Goal: Task Accomplishment & Management: Manage account settings

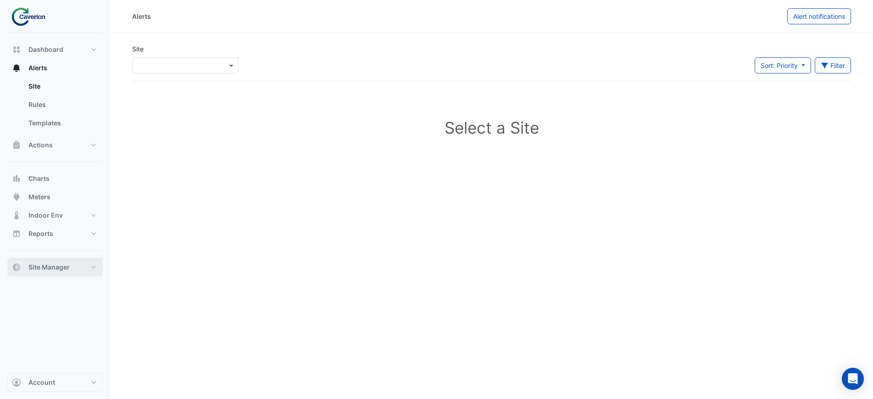
click at [65, 270] on span "Site Manager" at bounding box center [48, 266] width 41 height 9
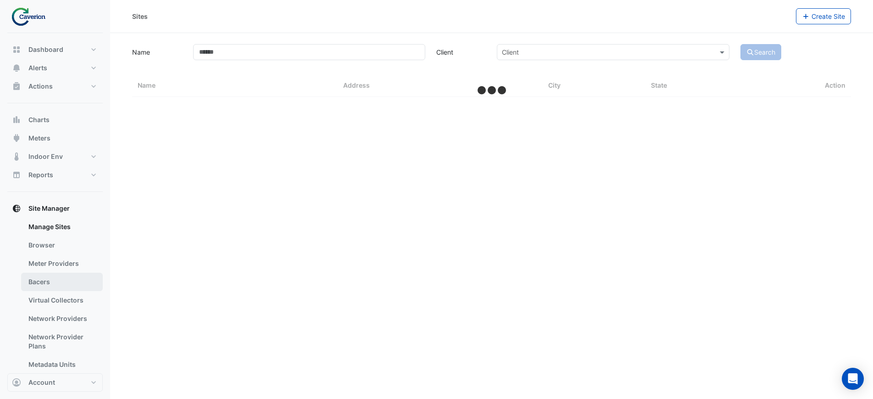
click at [59, 278] on link "Bacers" at bounding box center [62, 281] width 82 height 18
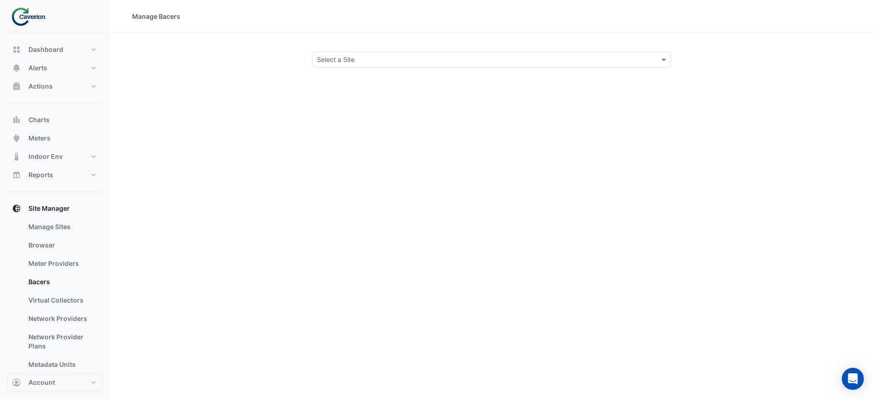
click at [364, 70] on div "Manage Bacers Select a Site" at bounding box center [491, 199] width 763 height 399
click at [362, 62] on input "text" at bounding box center [482, 60] width 331 height 10
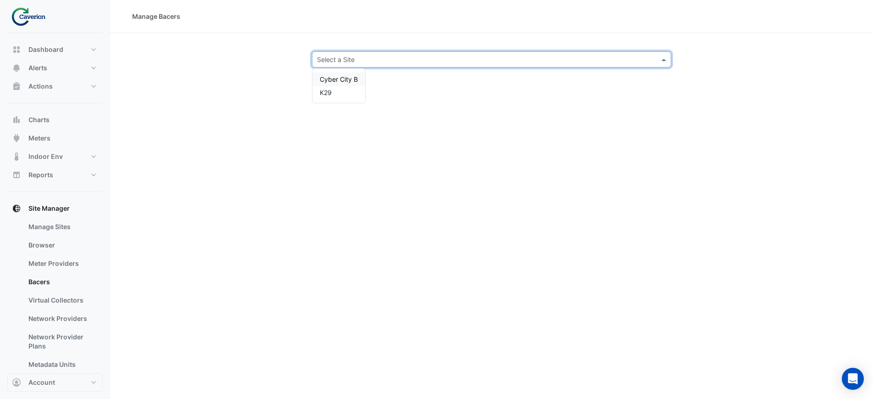
click at [337, 90] on div "K29" at bounding box center [338, 92] width 53 height 13
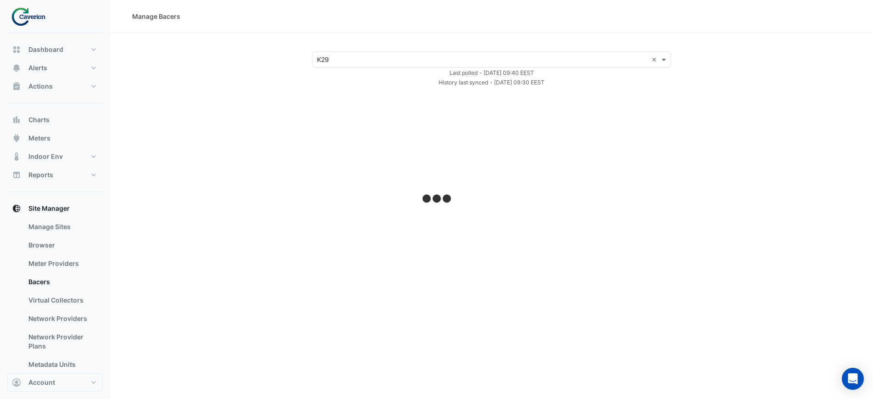
select select "***"
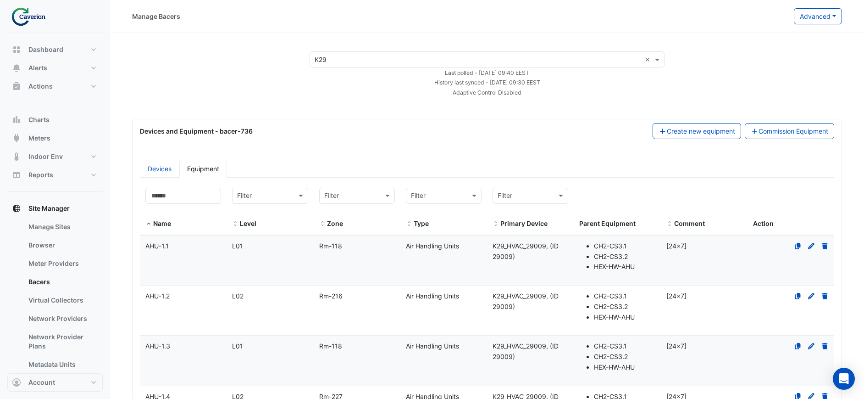
click at [182, 196] on input at bounding box center [183, 196] width 76 height 16
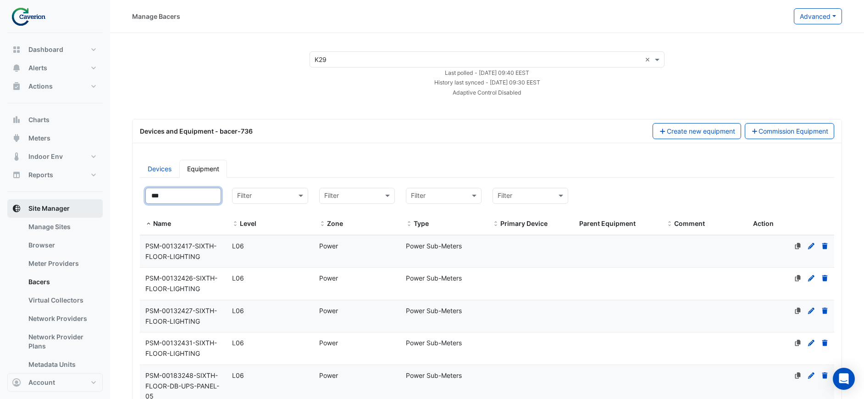
drag, startPoint x: 171, startPoint y: 198, endPoint x: 86, endPoint y: 205, distance: 85.1
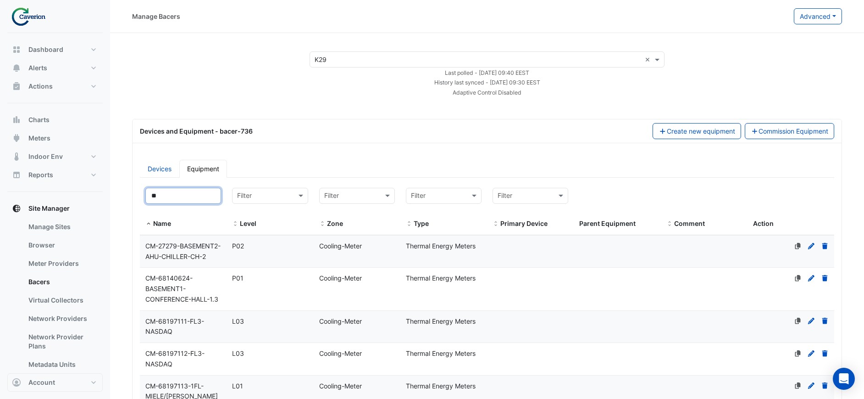
type input "**"
click at [381, 267] on datatable-body-cell "Zone Cooling-Meter" at bounding box center [357, 251] width 87 height 32
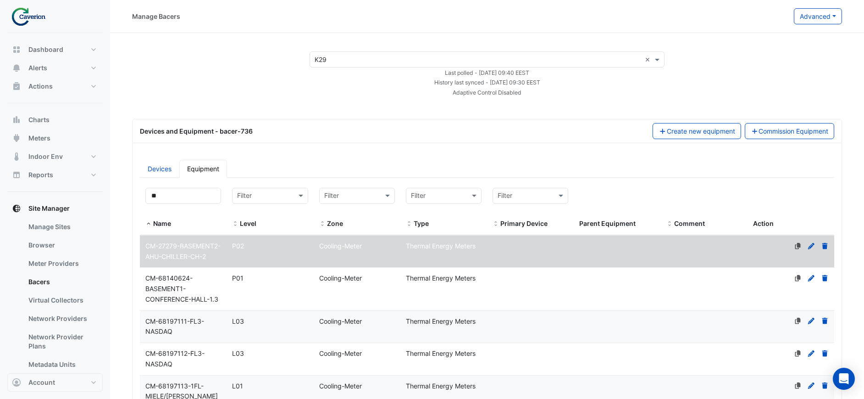
scroll to position [514, 0]
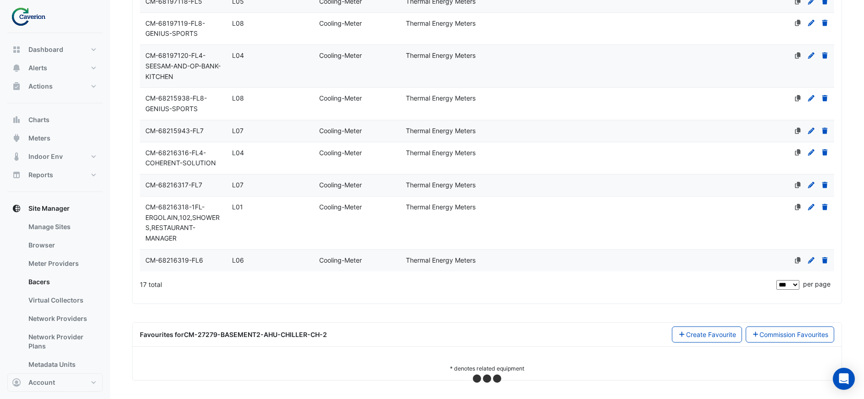
select select "***"
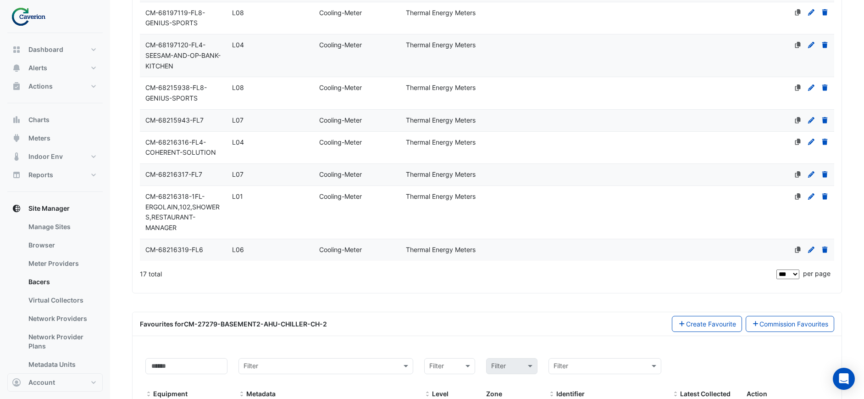
scroll to position [644, 0]
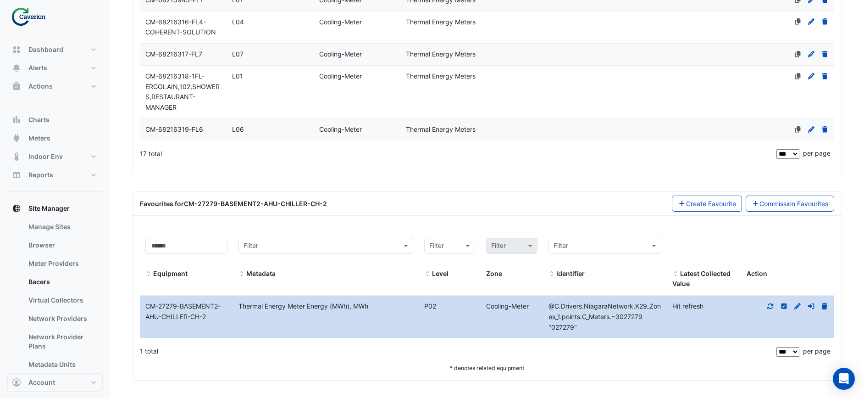
click at [348, 295] on datatable-body-cell "Metadata Thermal Energy Meter Energy (MWh), MWh" at bounding box center [326, 316] width 186 height 42
click at [772, 309] on fa-icon at bounding box center [770, 306] width 8 height 8
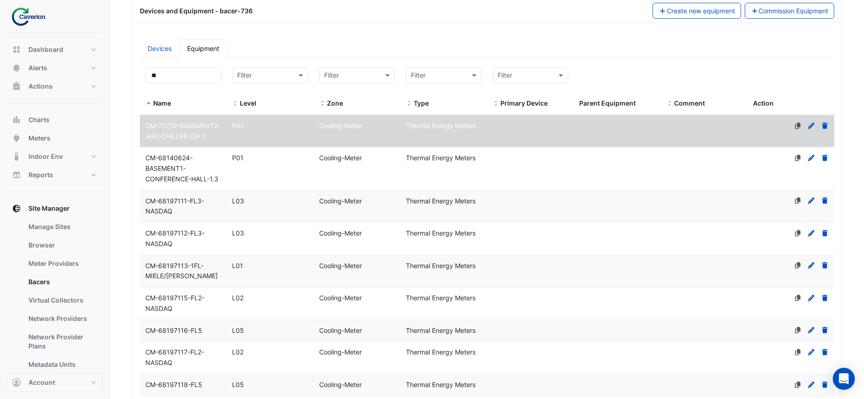
scroll to position [0, 0]
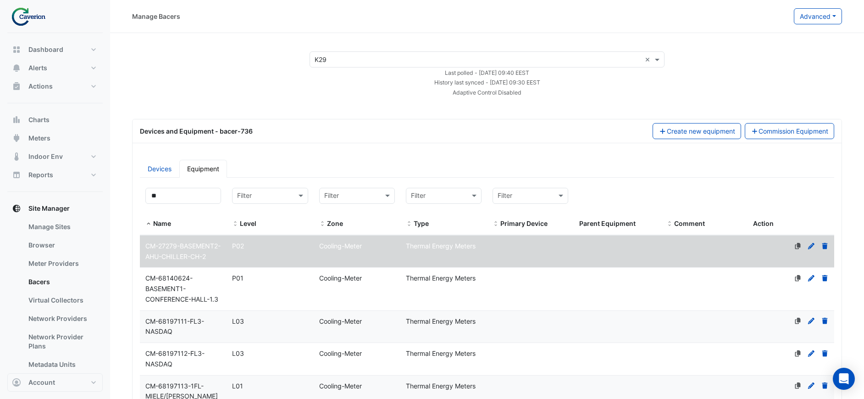
click at [189, 302] on div "CM-68140624-BASEMENT1-CONFERENCE-HALL-1.3" at bounding box center [183, 288] width 87 height 31
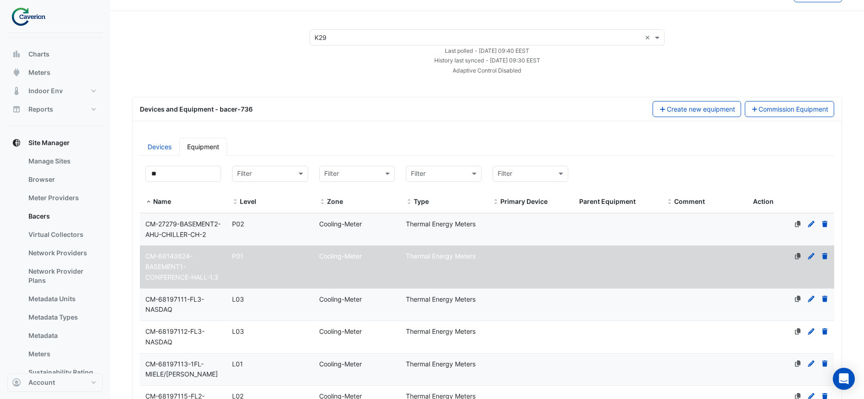
scroll to position [98, 0]
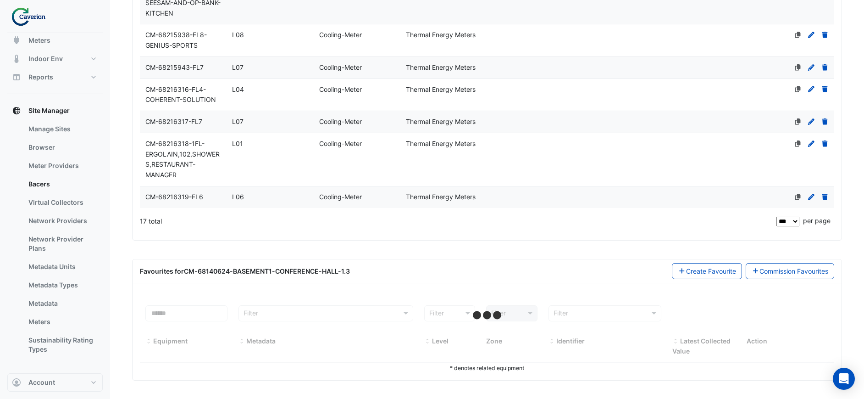
select select "***"
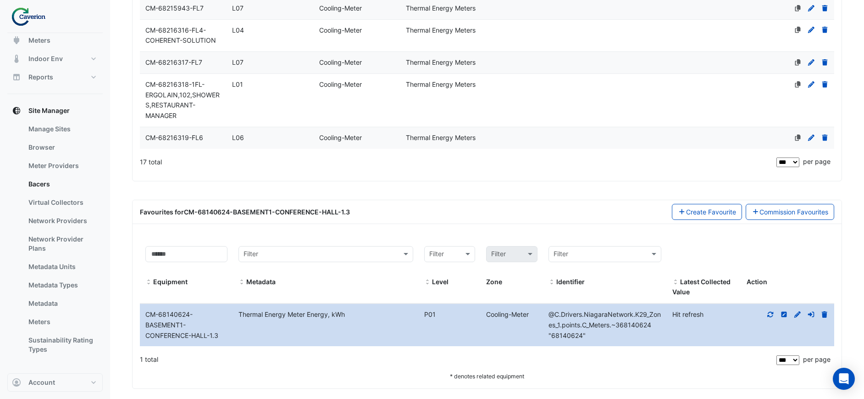
scroll to position [644, 0]
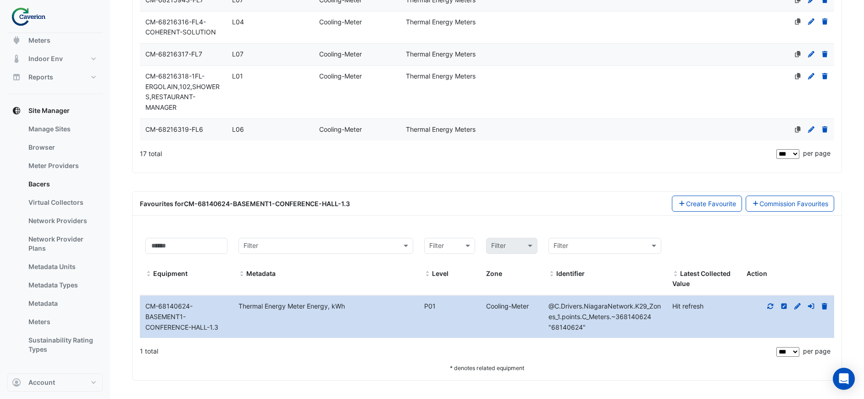
click at [771, 307] on icon at bounding box center [770, 306] width 8 height 6
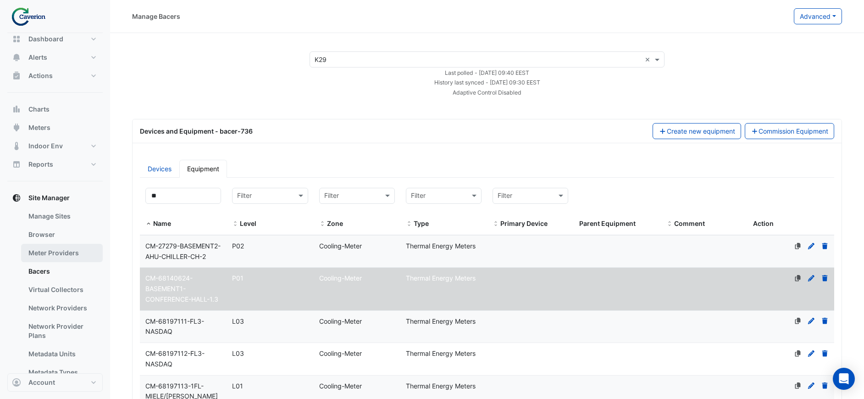
scroll to position [0, 0]
